Goal: Download file/media

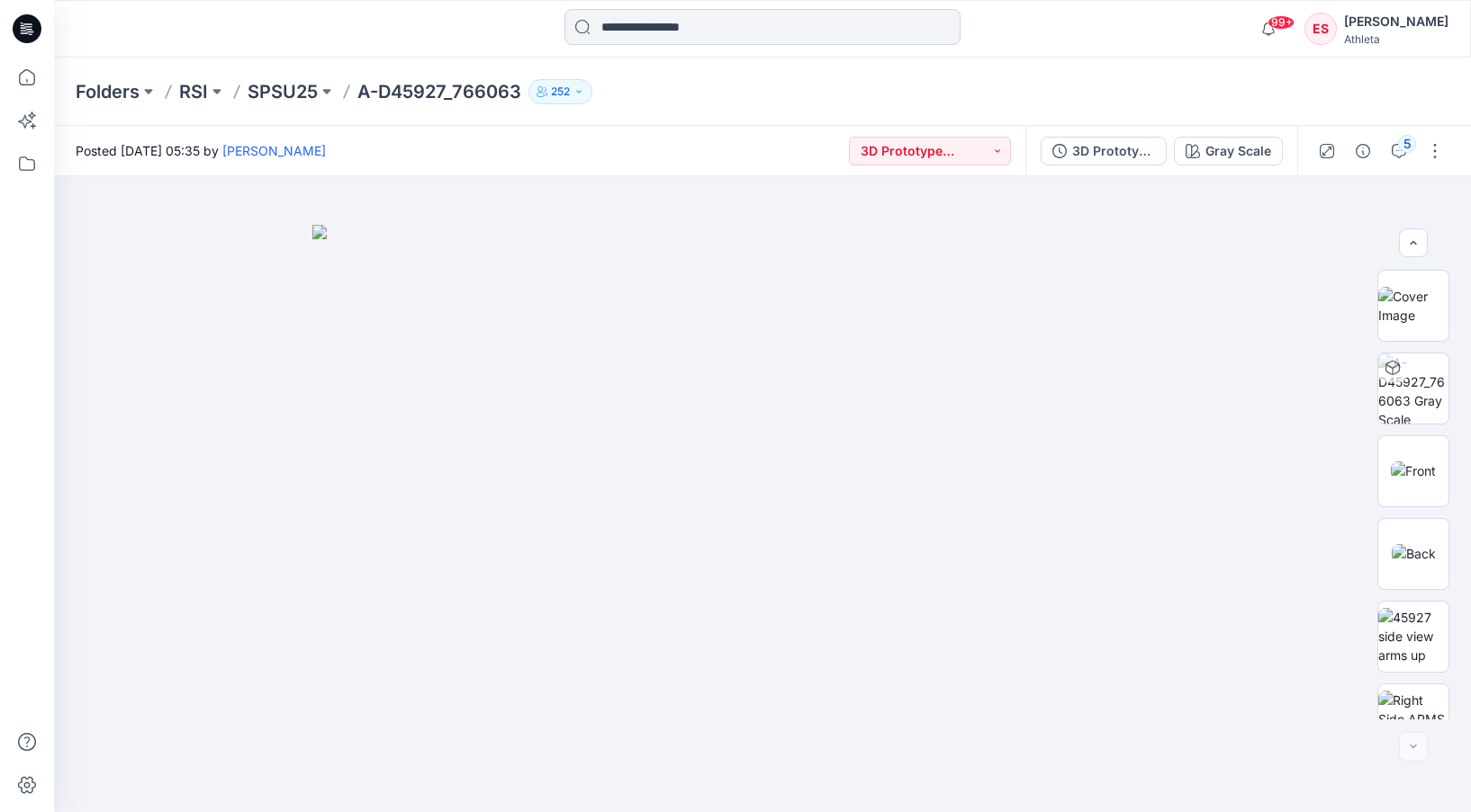
click at [712, 27] on input at bounding box center [762, 27] width 396 height 36
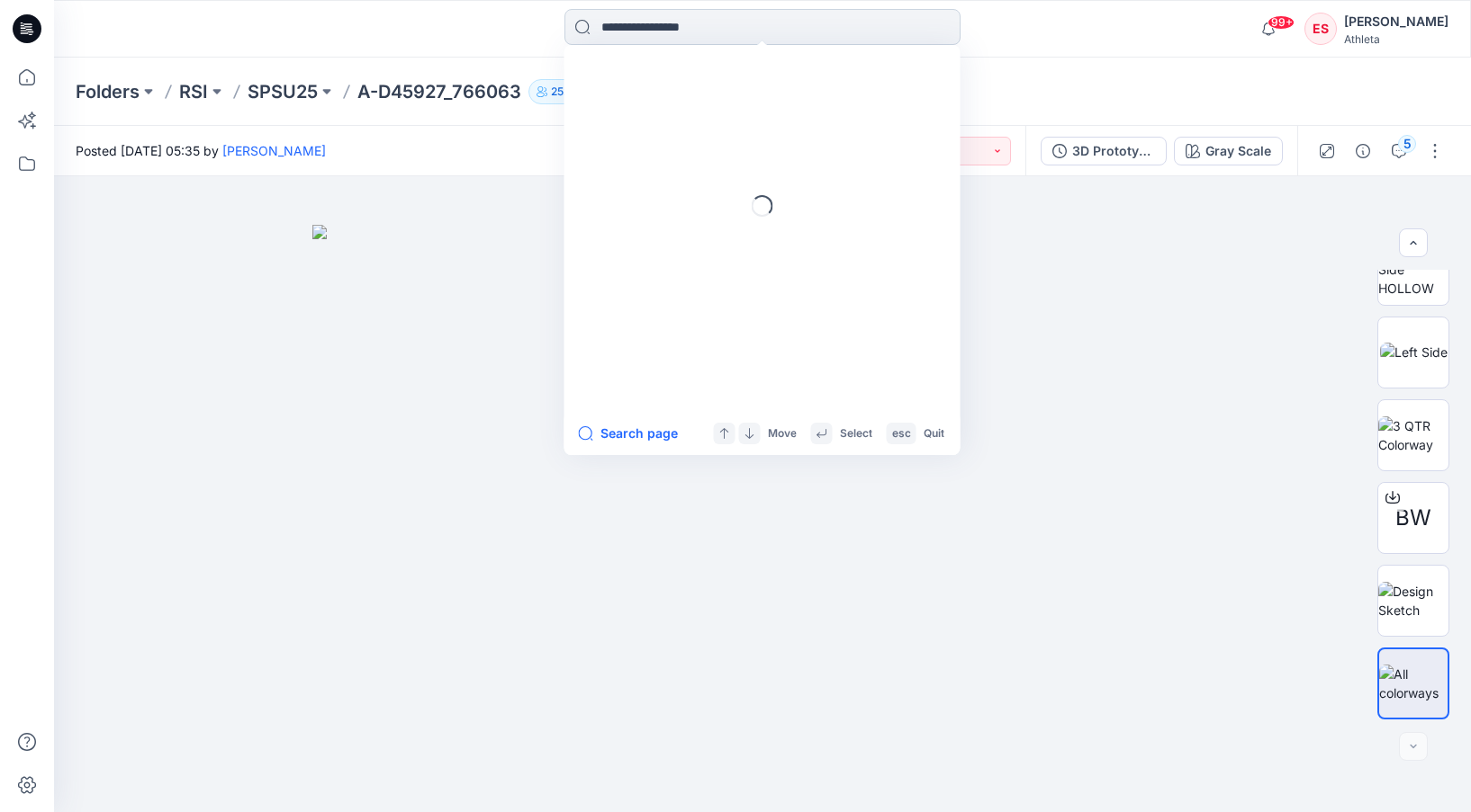
paste input "******"
type input "******"
click at [690, 96] on span "_832864" at bounding box center [693, 99] width 53 height 15
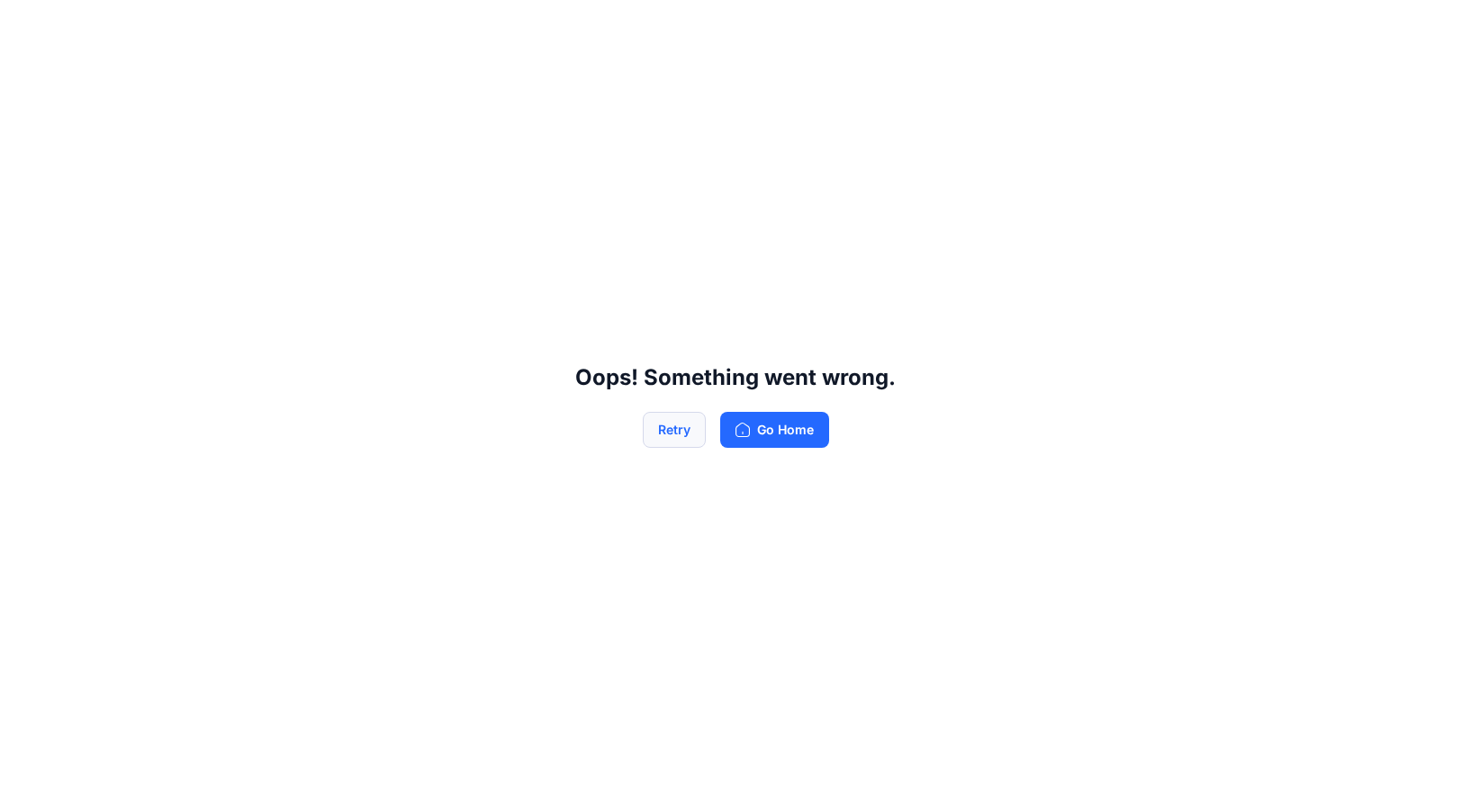
click at [690, 440] on button "Retry" at bounding box center [674, 430] width 63 height 36
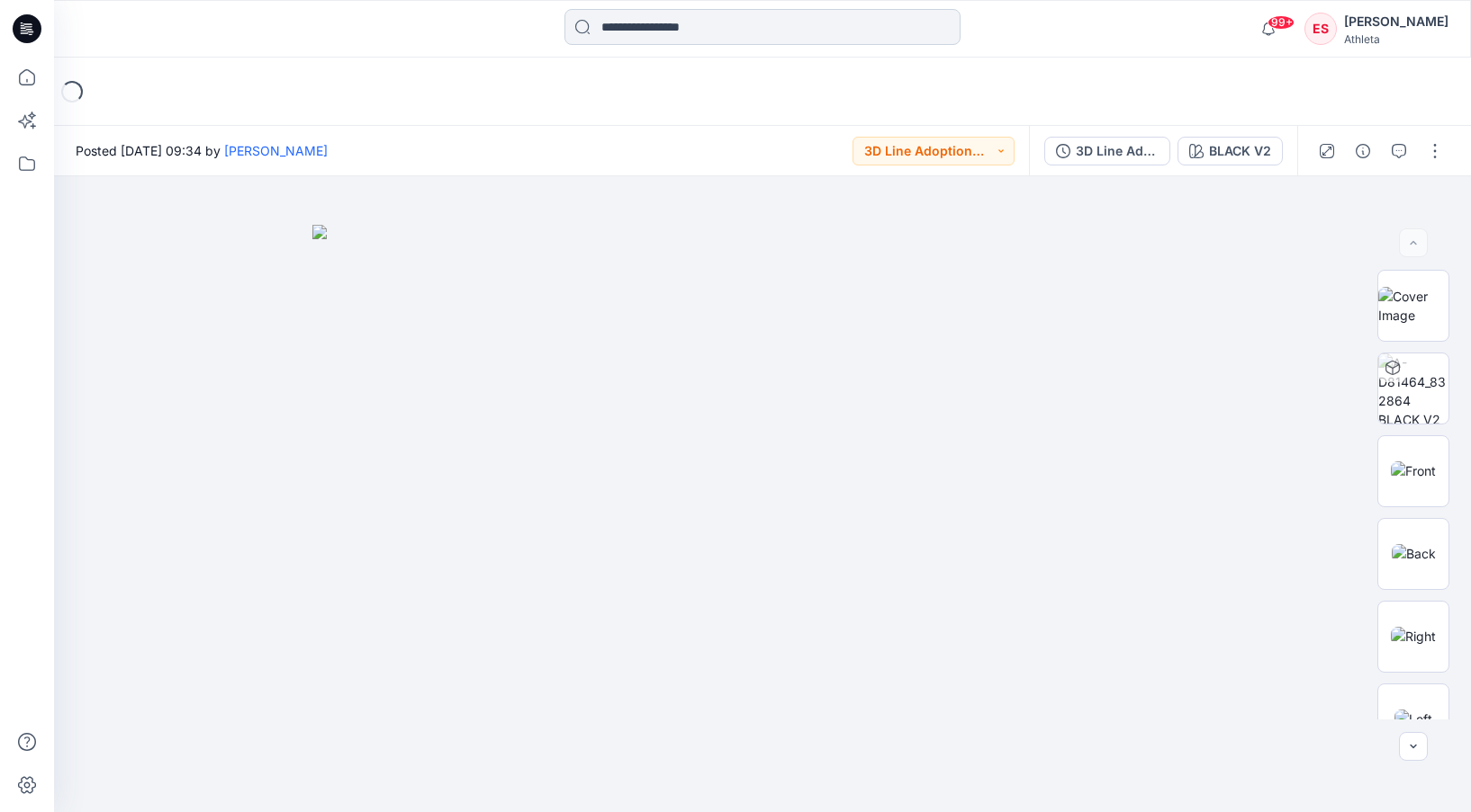
click at [717, 32] on input at bounding box center [762, 27] width 396 height 36
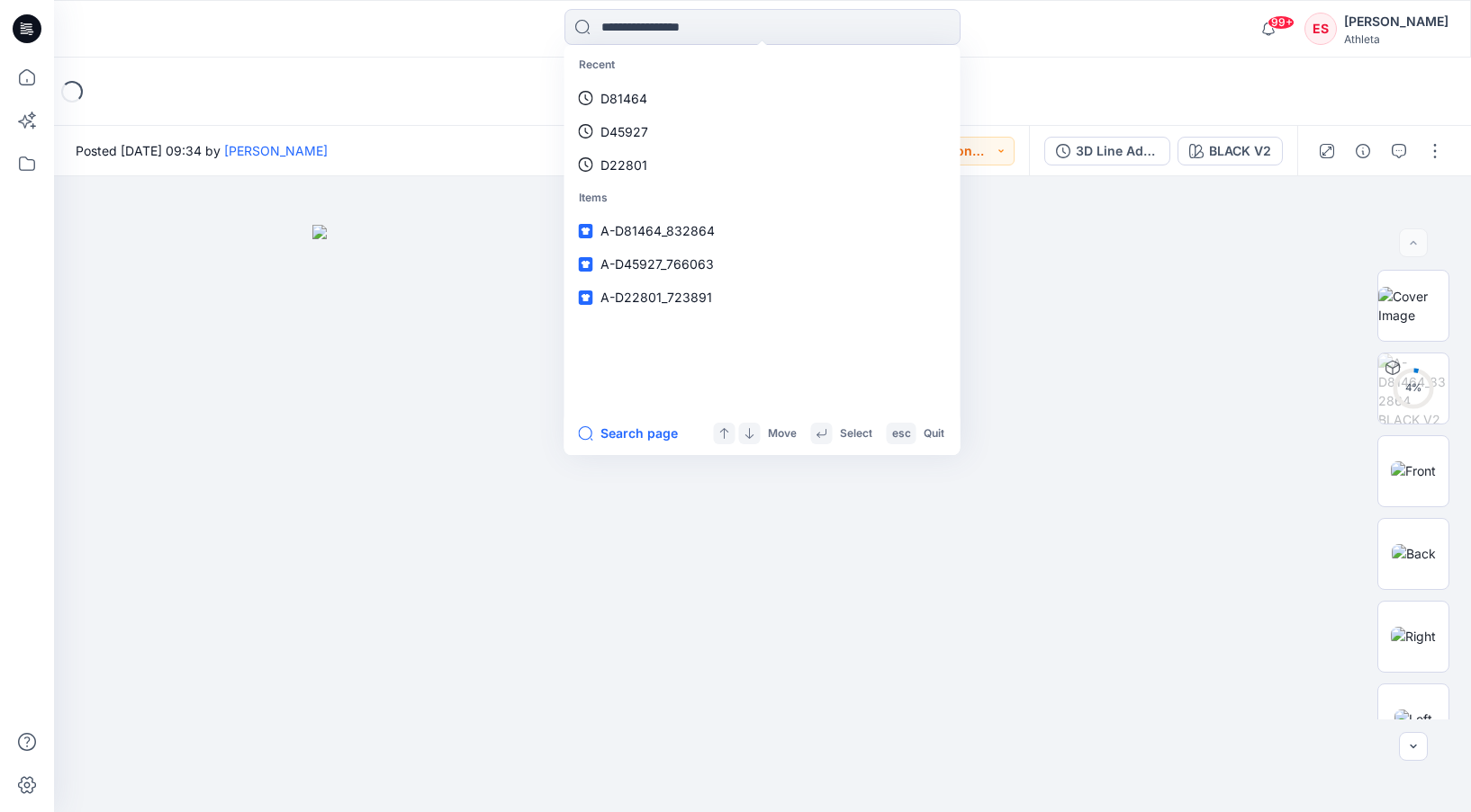
drag, startPoint x: 992, startPoint y: 10, endPoint x: 1002, endPoint y: 17, distance: 12.2
click at [992, 10] on div "Recent D81464 D45927 D22801 Items A-D81464_832864 A-D45927_766063 A-D22801_7238…" at bounding box center [762, 28] width 708 height 40
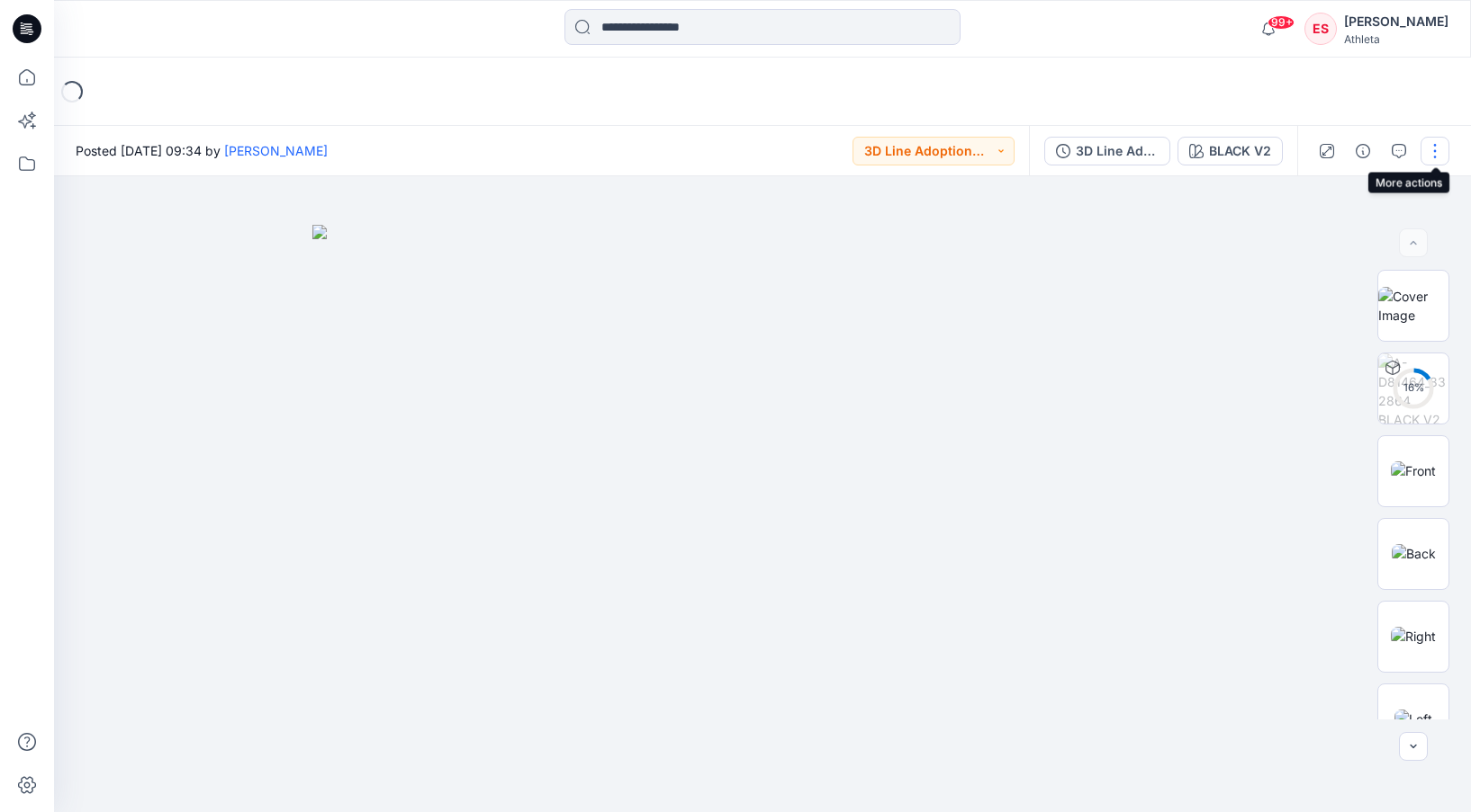
click at [1428, 159] on button "button" at bounding box center [1435, 151] width 28 height 28
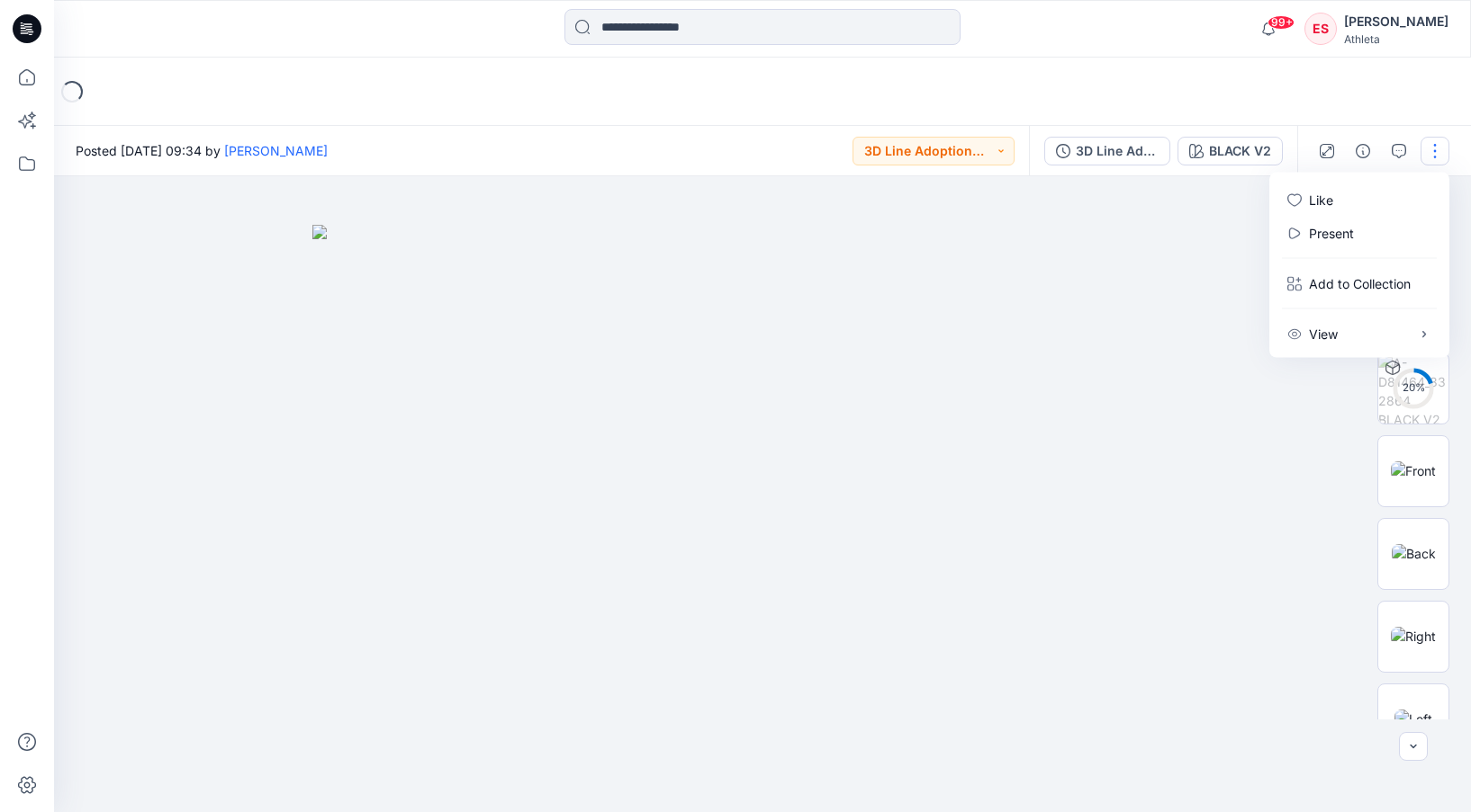
drag, startPoint x: 1337, startPoint y: 100, endPoint x: 1350, endPoint y: 126, distance: 29.1
click at [1336, 100] on div "Loading..." at bounding box center [762, 92] width 1417 height 68
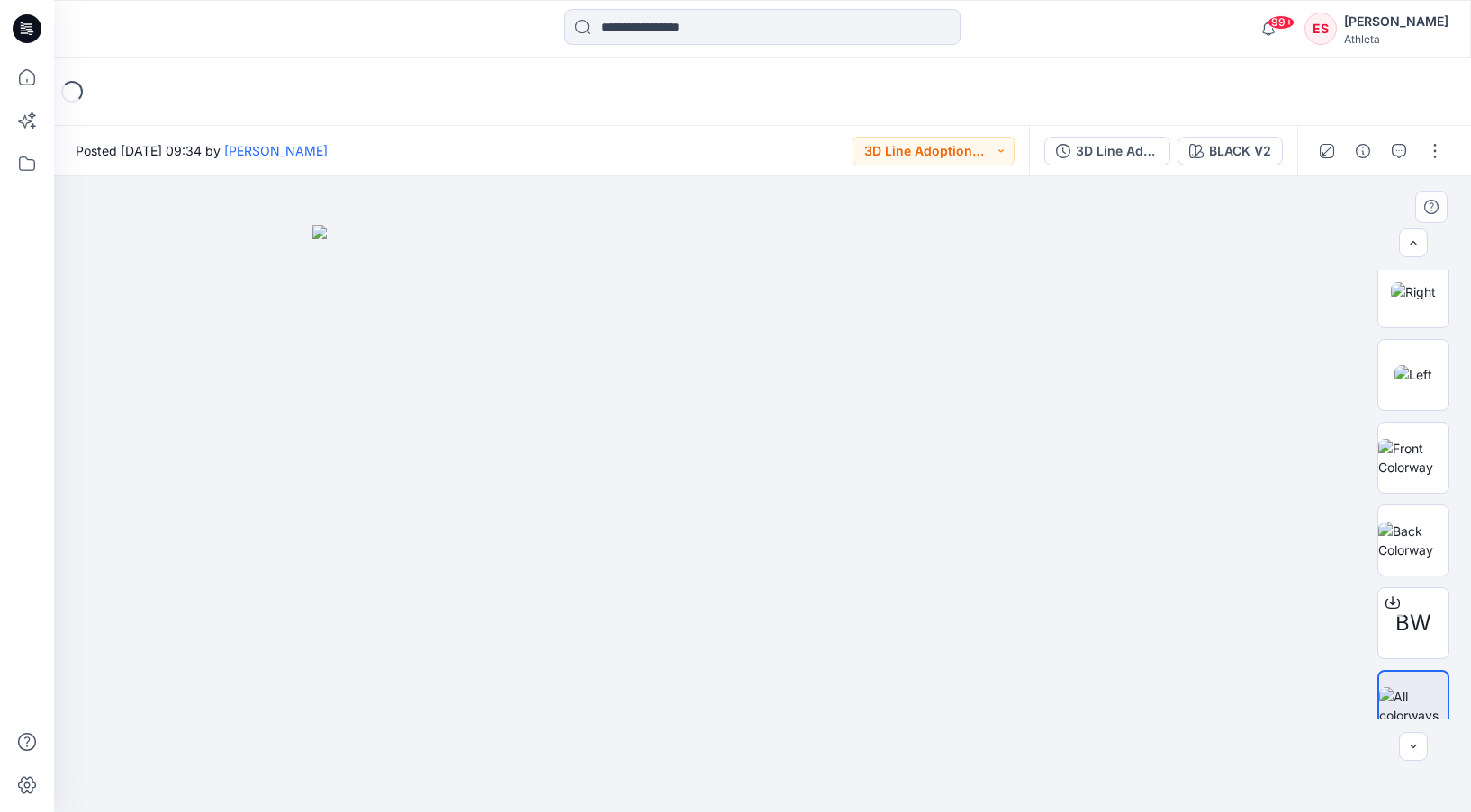
scroll to position [367, 0]
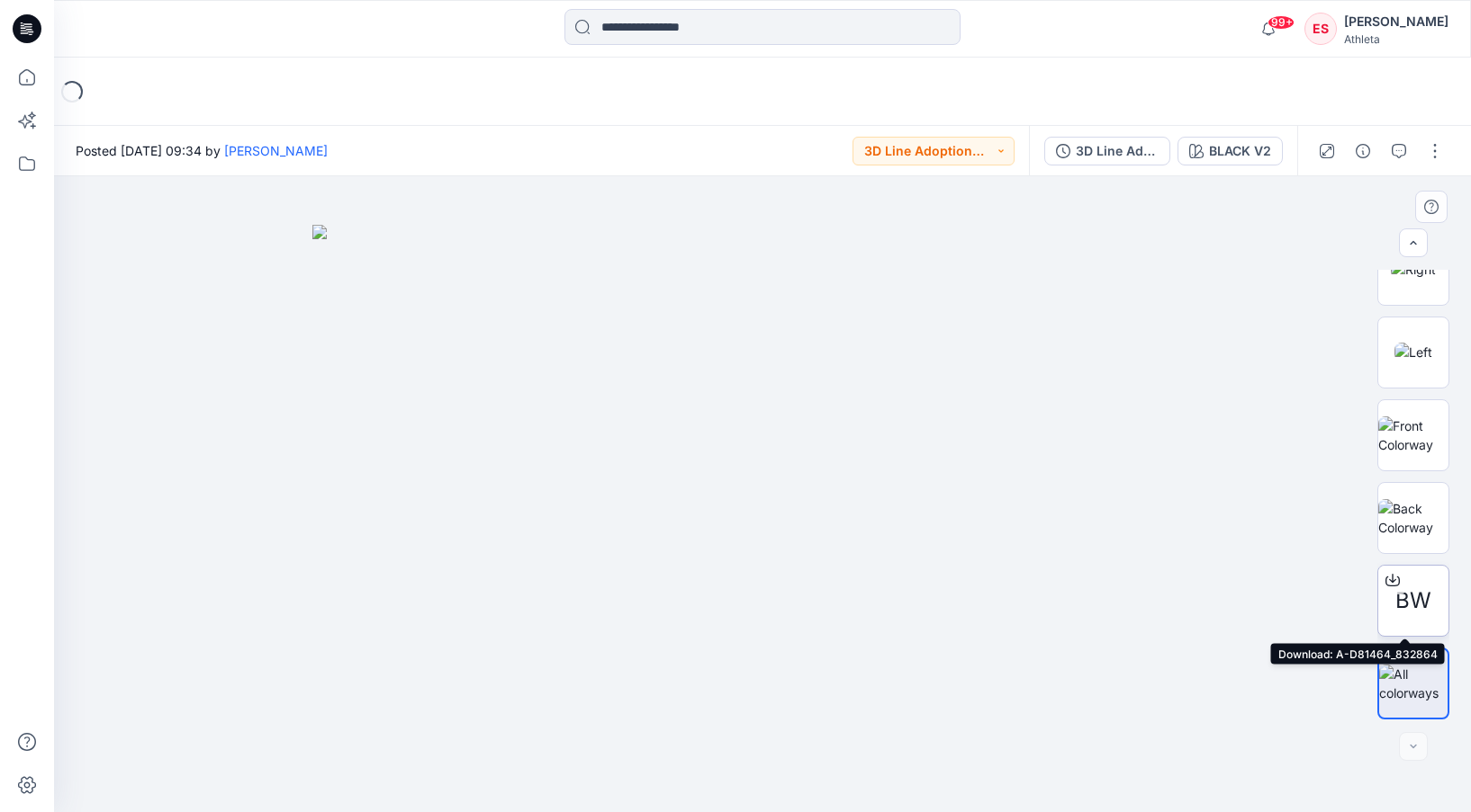
click at [1386, 584] on icon at bounding box center [1392, 580] width 14 height 14
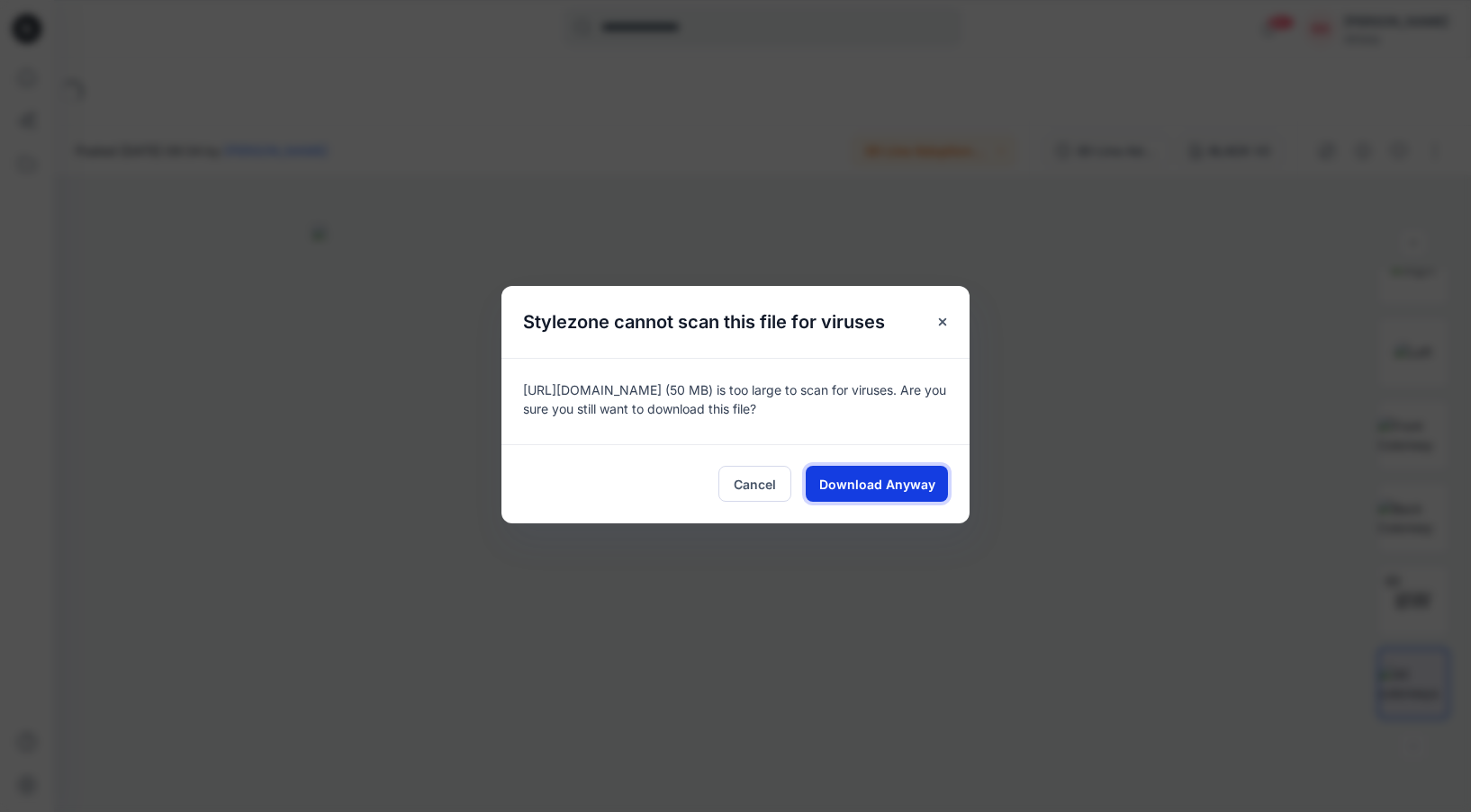
click at [903, 476] on span "Download Anyway" at bounding box center [877, 485] width 116 height 19
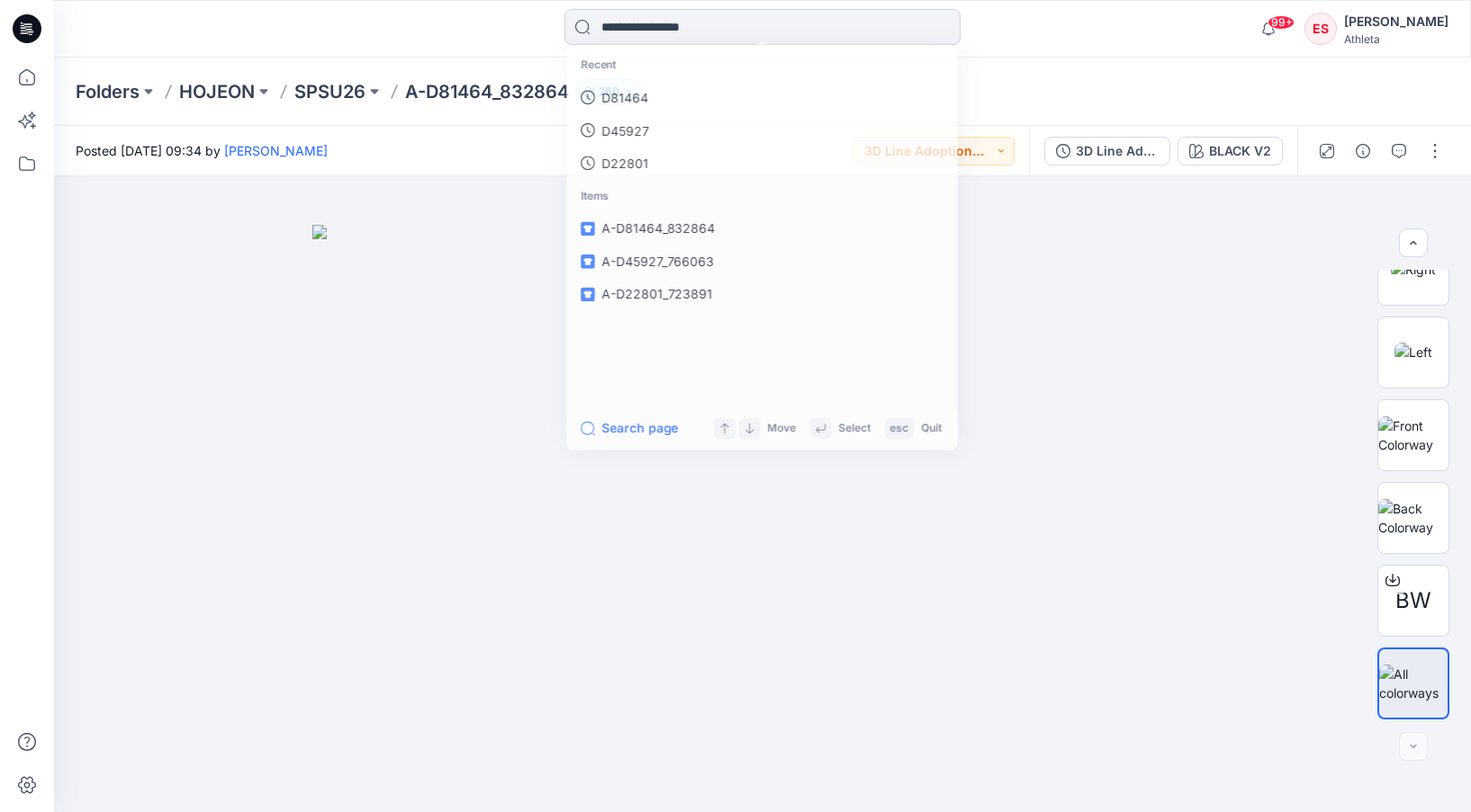
click at [848, 39] on input at bounding box center [762, 27] width 396 height 36
paste input "******"
type input "******"
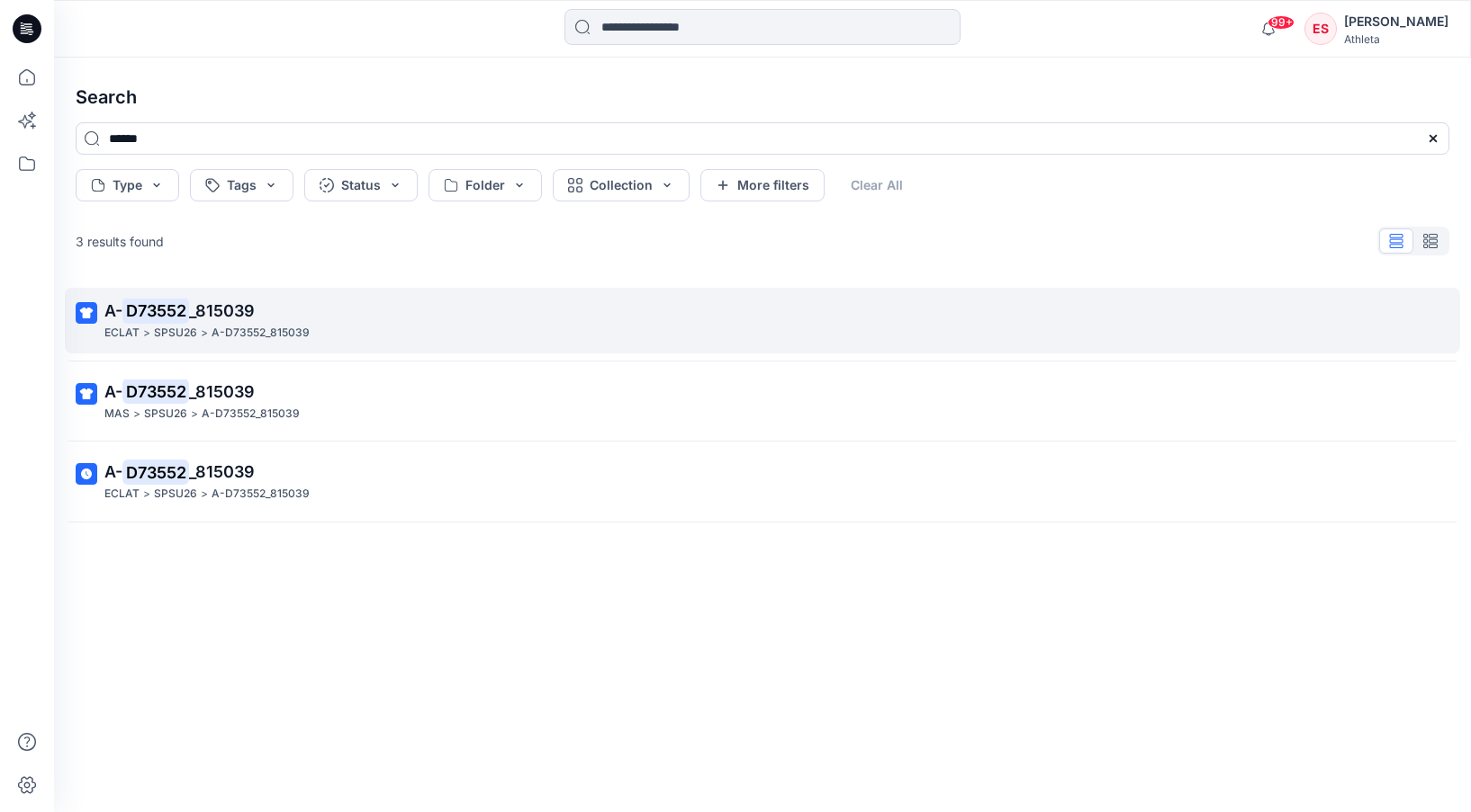
drag, startPoint x: 233, startPoint y: 316, endPoint x: 237, endPoint y: 305, distance: 11.7
click at [242, 317] on span "_815039" at bounding box center [221, 311] width 65 height 19
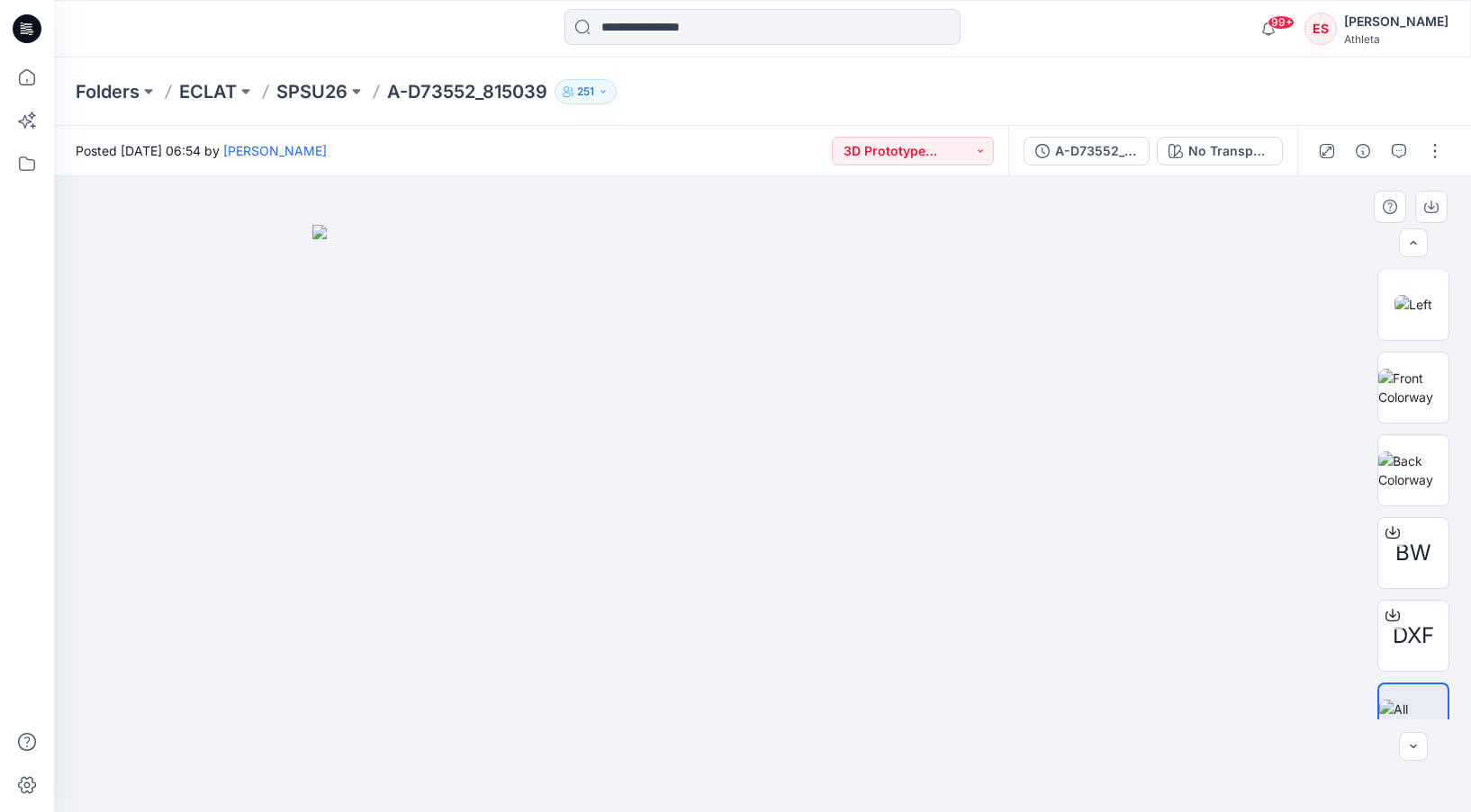
scroll to position [450, 0]
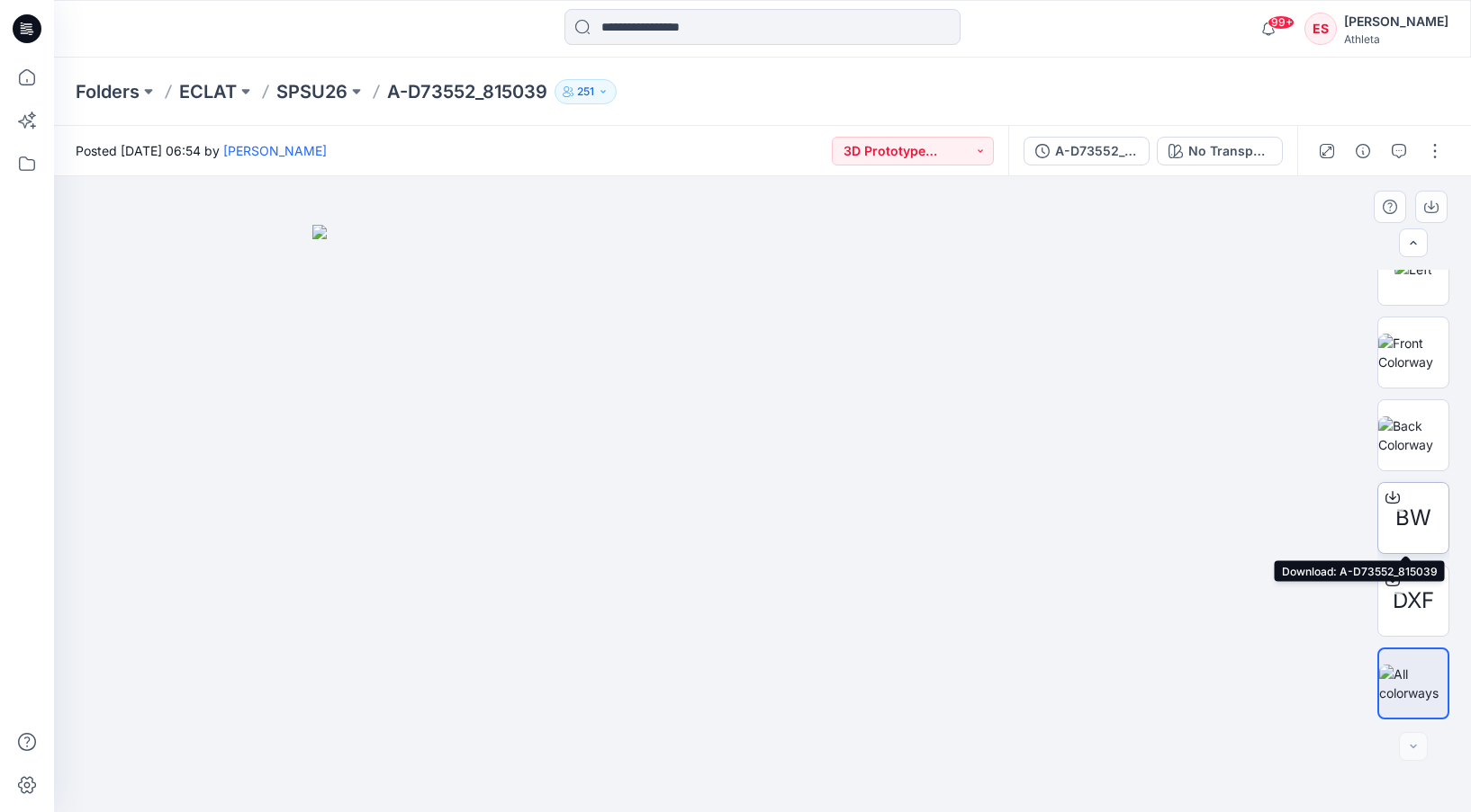
click at [1387, 499] on icon at bounding box center [1392, 497] width 14 height 14
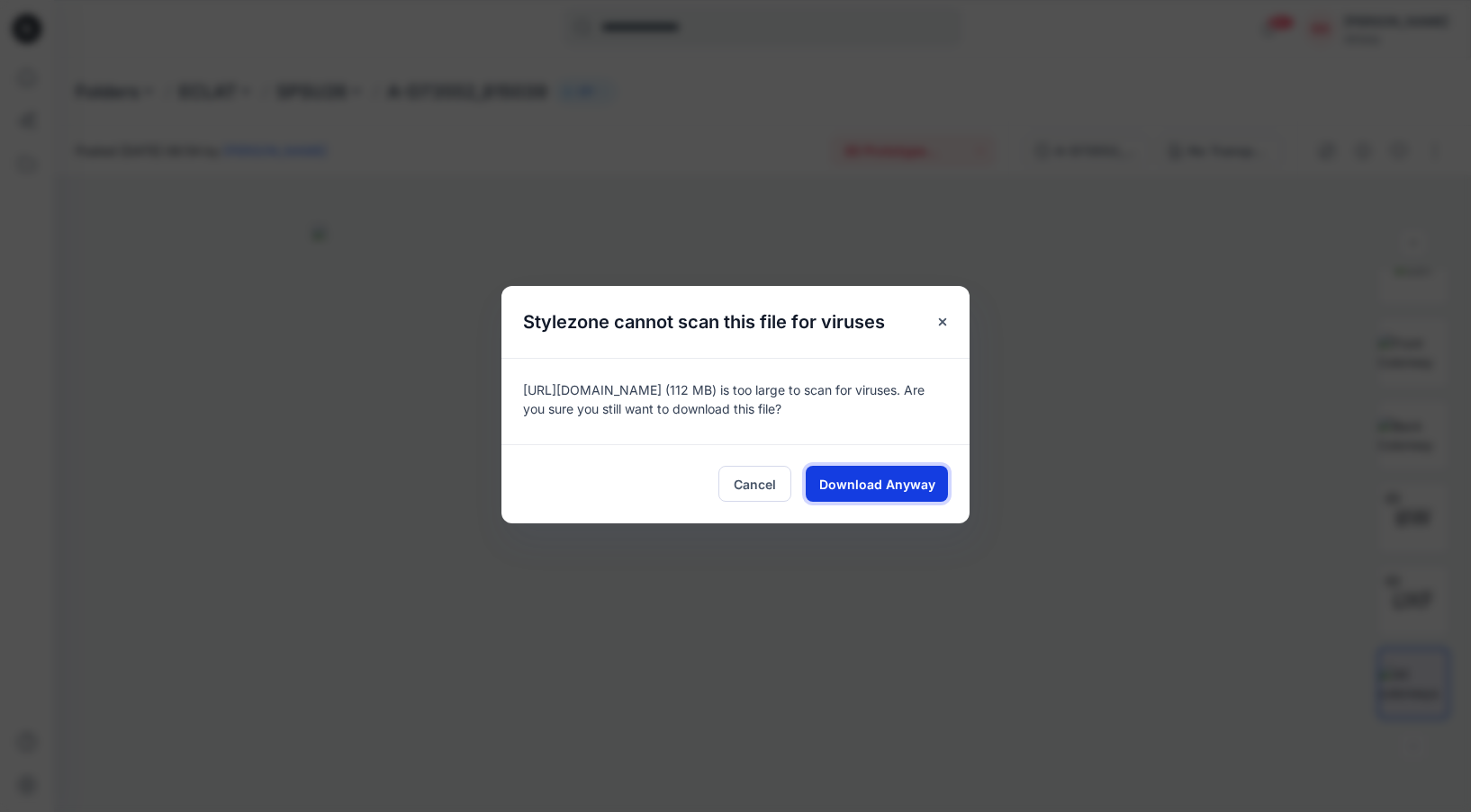
click at [856, 481] on span "Download Anyway" at bounding box center [877, 485] width 116 height 19
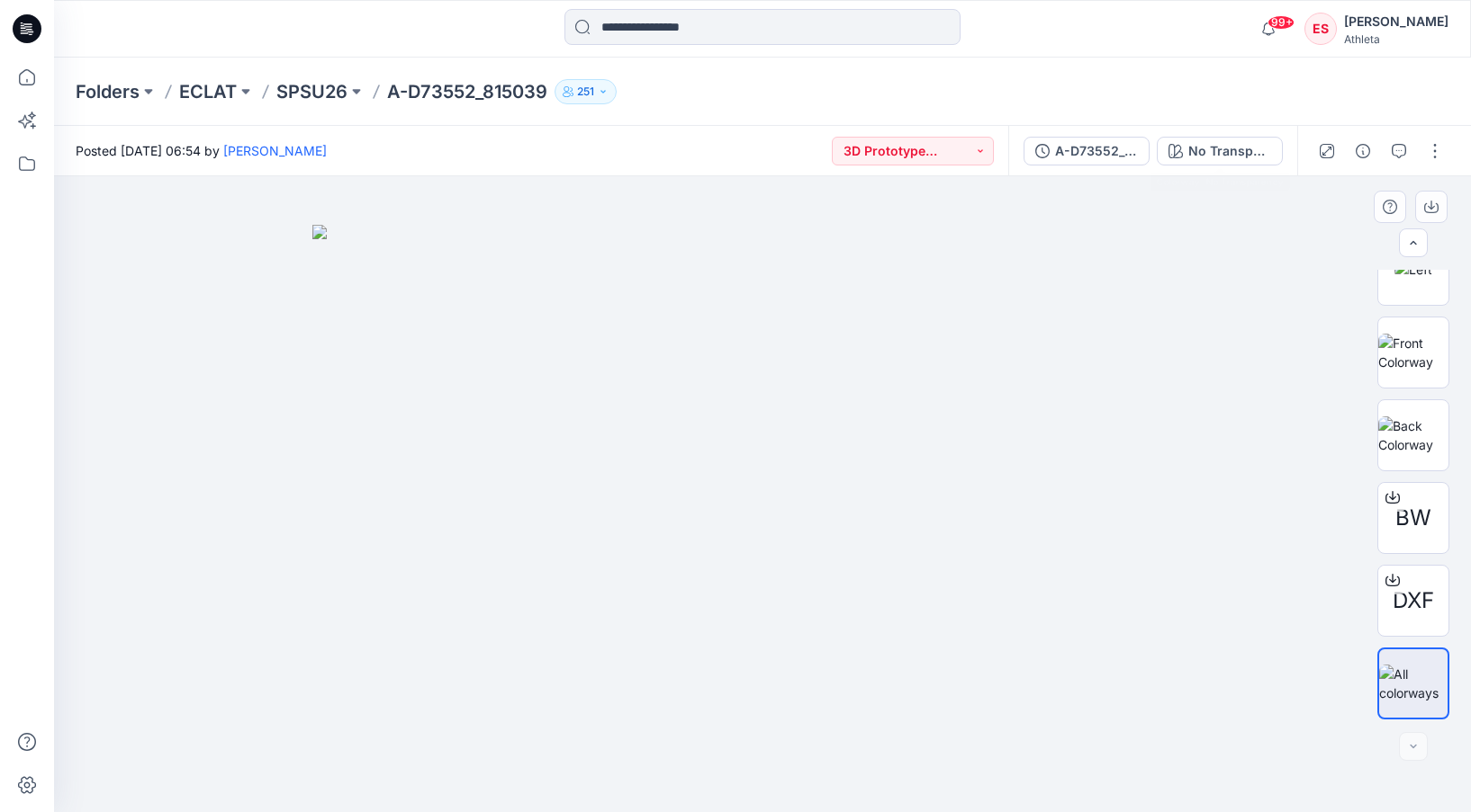
click at [1204, 430] on img at bounding box center [762, 519] width 900 height 588
click at [1018, 270] on img at bounding box center [762, 519] width 900 height 588
